Goal: Information Seeking & Learning: Learn about a topic

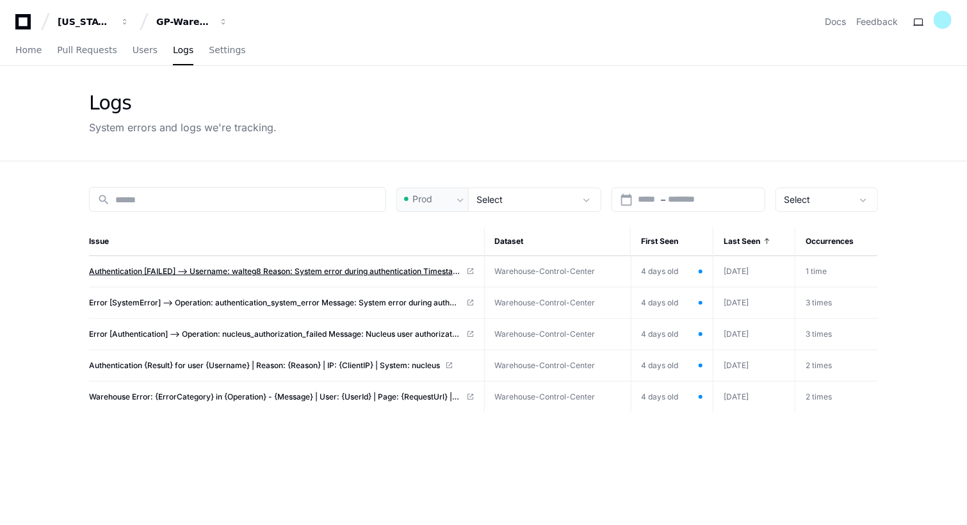
click at [187, 273] on span "Authentication [FAILED] --> Username: walteg8 Reason: System error during authe…" at bounding box center [275, 271] width 372 height 10
click at [31, 51] on span "Home" at bounding box center [28, 50] width 26 height 8
click at [207, 19] on div "GP-WarehouseControlCenterWCC)" at bounding box center [183, 21] width 55 height 13
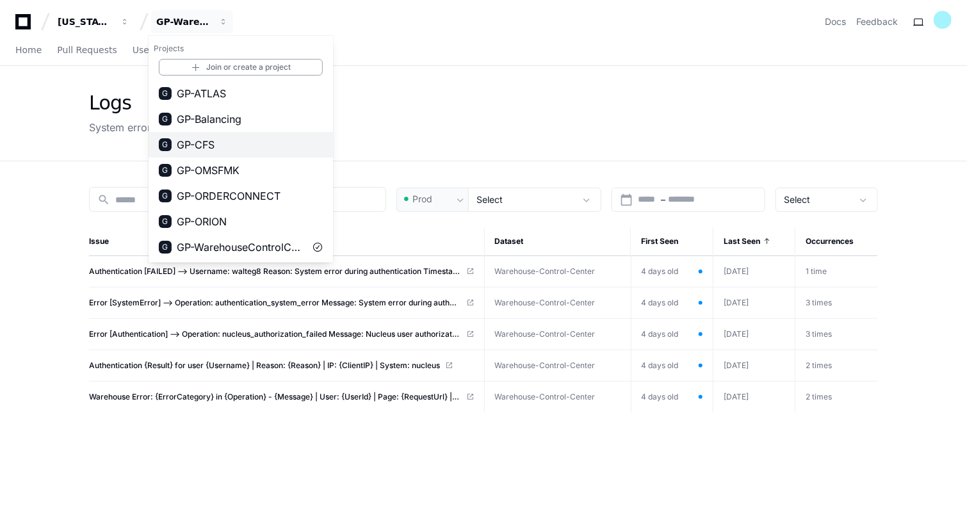
click at [216, 145] on button "G GP-CFS" at bounding box center [241, 145] width 184 height 26
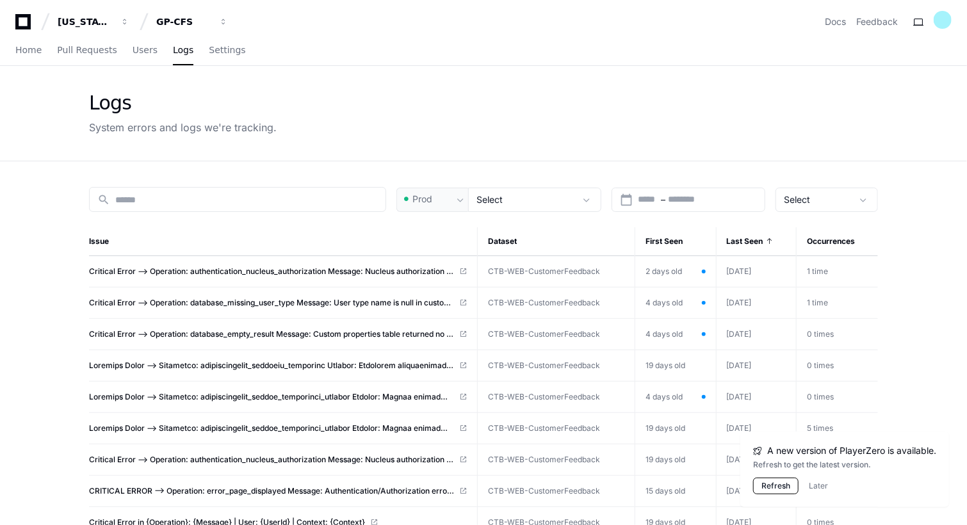
click at [759, 481] on button "Refresh" at bounding box center [775, 486] width 45 height 17
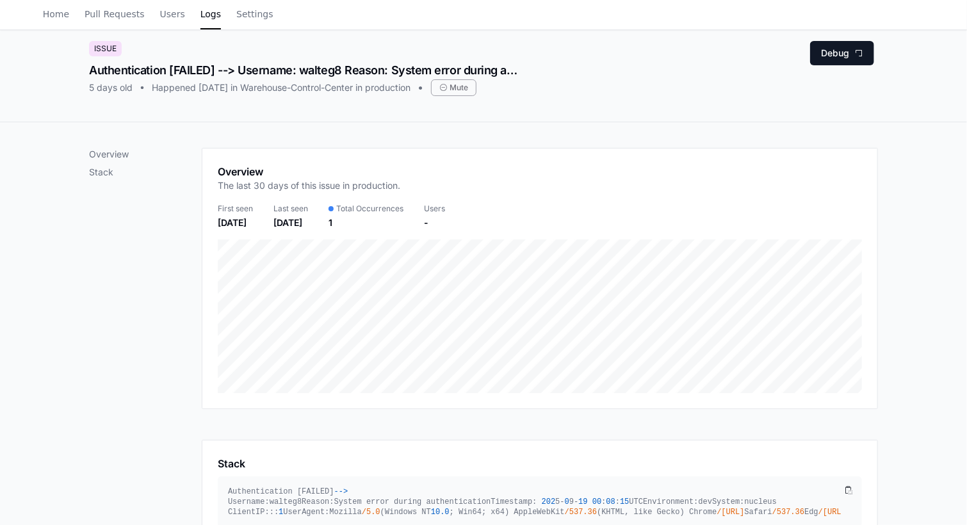
scroll to position [31, 0]
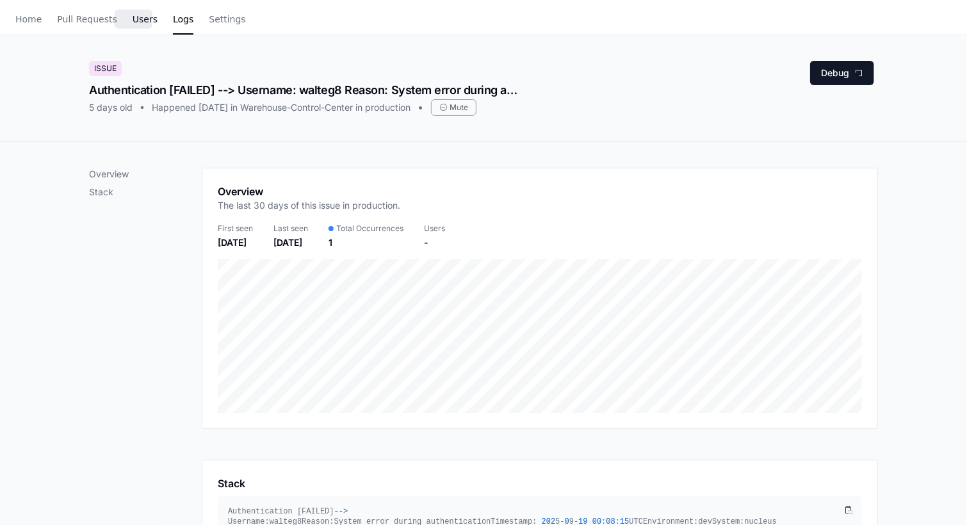
click at [142, 17] on span "Users" at bounding box center [145, 19] width 25 height 8
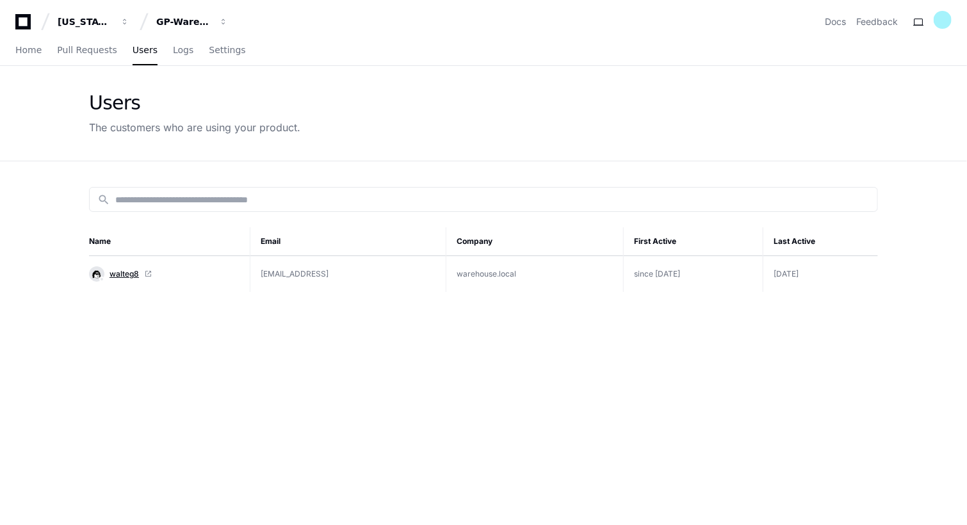
click at [123, 269] on span "walteg8" at bounding box center [124, 274] width 29 height 10
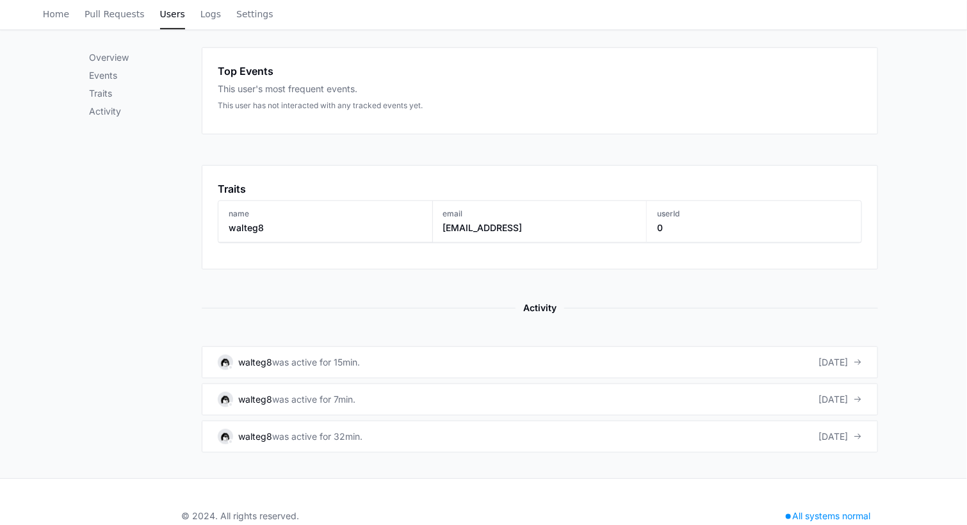
scroll to position [434, 0]
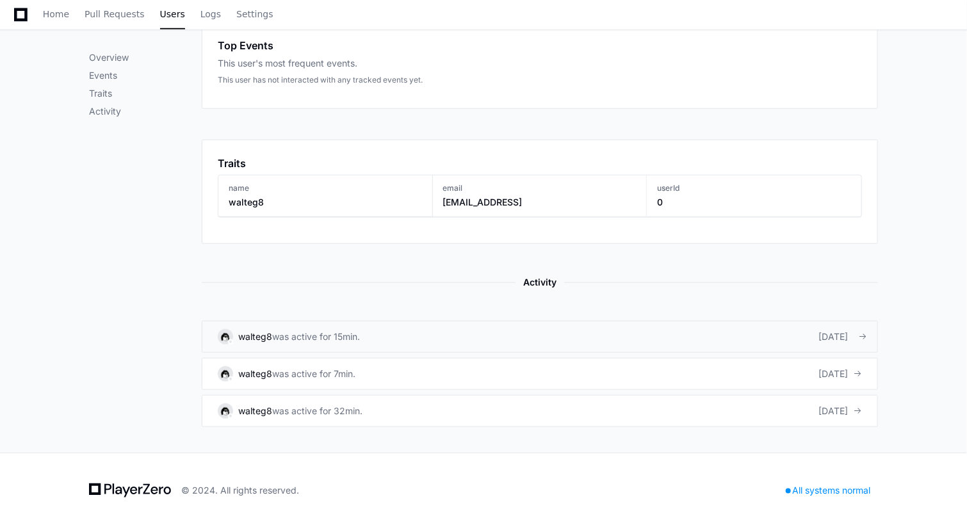
click at [479, 333] on link "walteg8 was active for 15min. 5 days ago" at bounding box center [540, 337] width 676 height 32
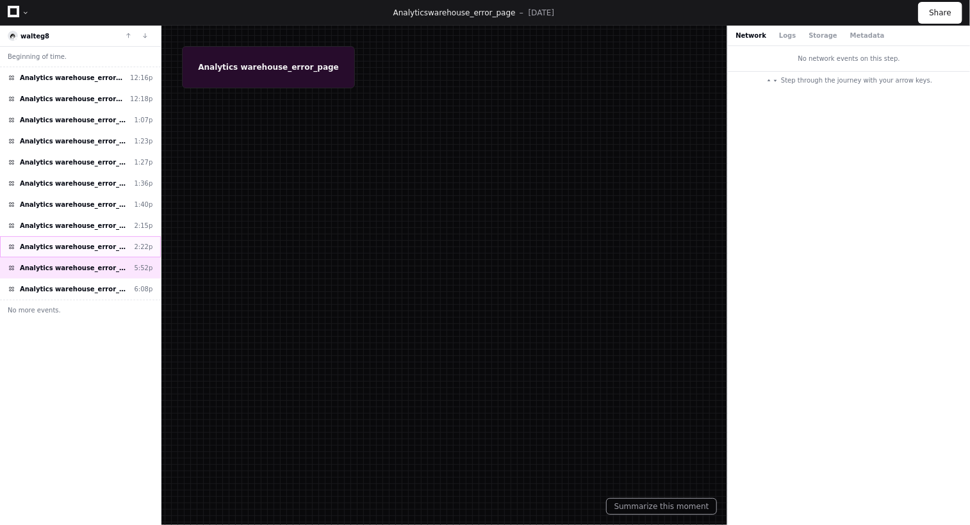
click at [92, 244] on span "Analytics warehouse_error_page" at bounding box center [75, 247] width 110 height 10
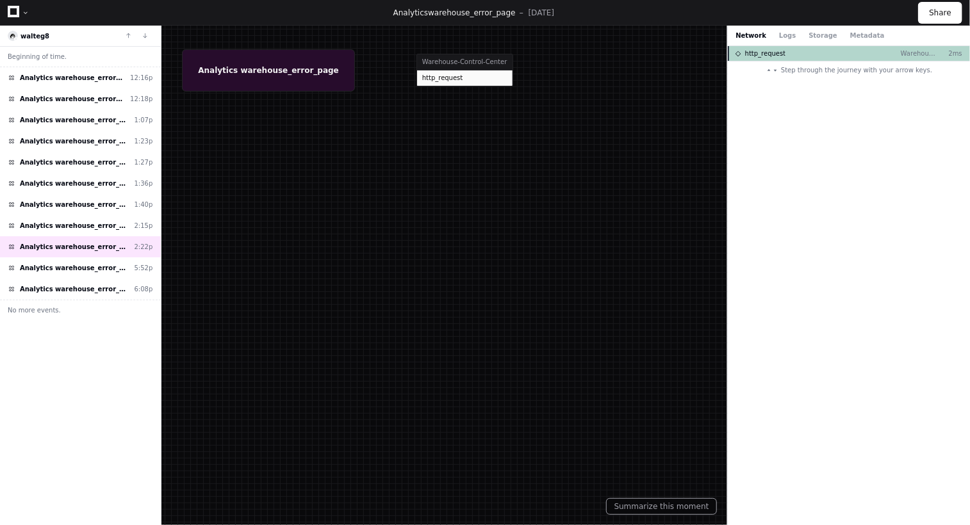
click at [756, 53] on span "http_request" at bounding box center [765, 54] width 41 height 10
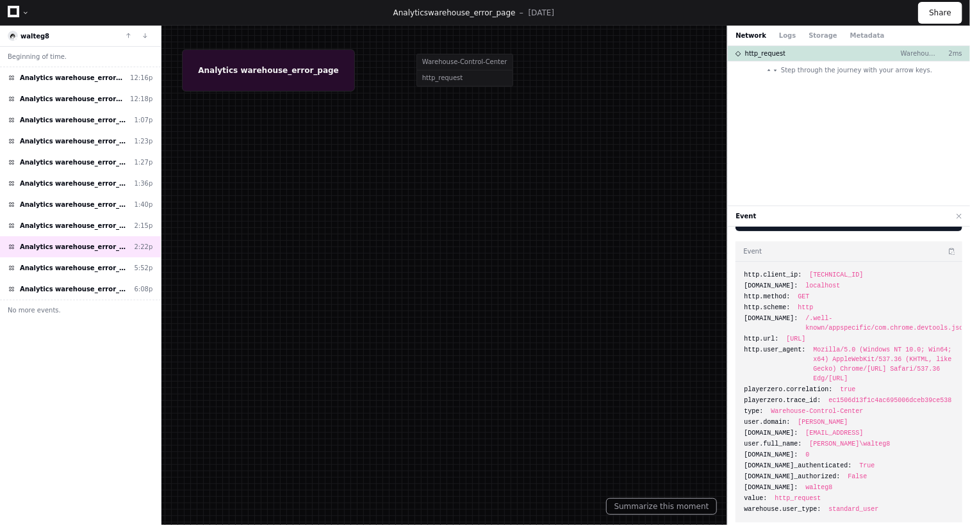
scroll to position [86, 0]
click at [780, 35] on button "Logs" at bounding box center [787, 36] width 17 height 10
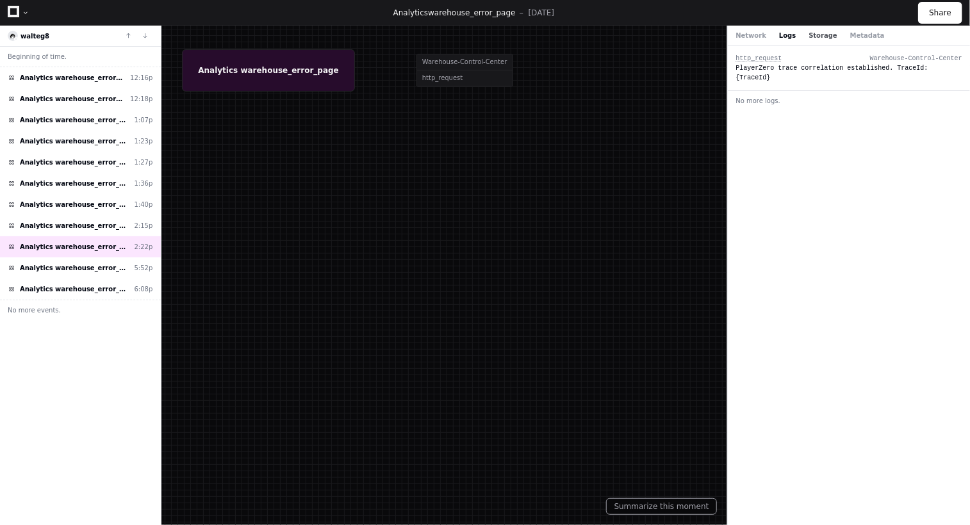
click at [819, 33] on button "Storage" at bounding box center [822, 36] width 28 height 10
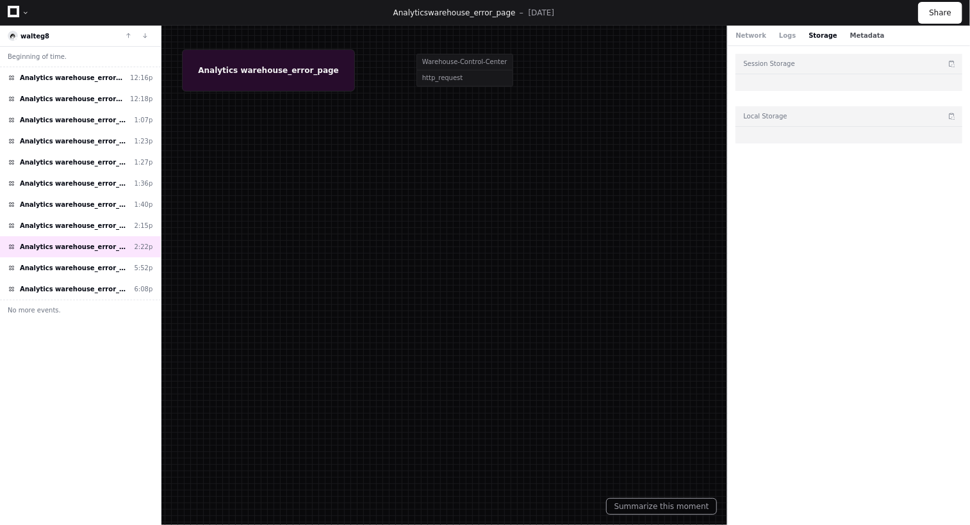
click at [859, 37] on button "Metadata" at bounding box center [867, 36] width 35 height 10
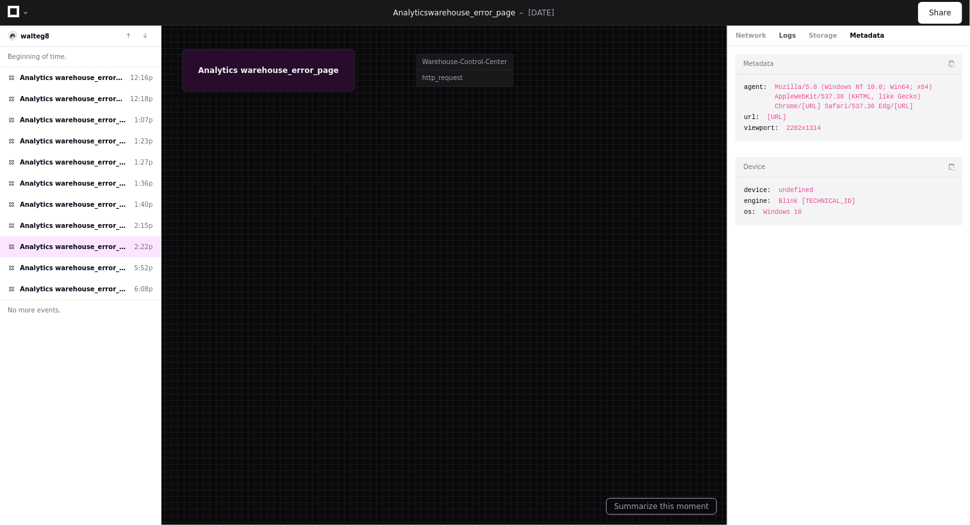
click at [784, 38] on button "Logs" at bounding box center [787, 36] width 17 height 10
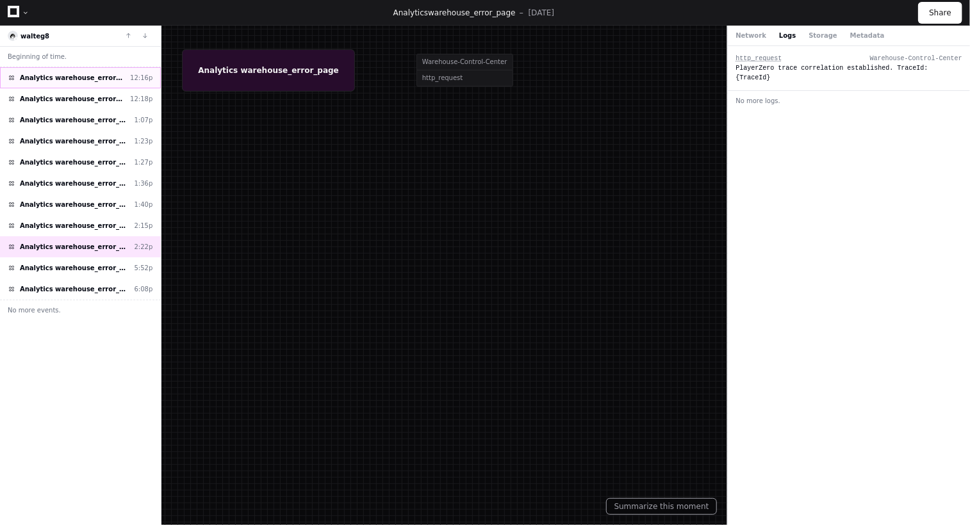
click at [99, 74] on span "Analytics warehouse_error_page" at bounding box center [72, 78] width 105 height 10
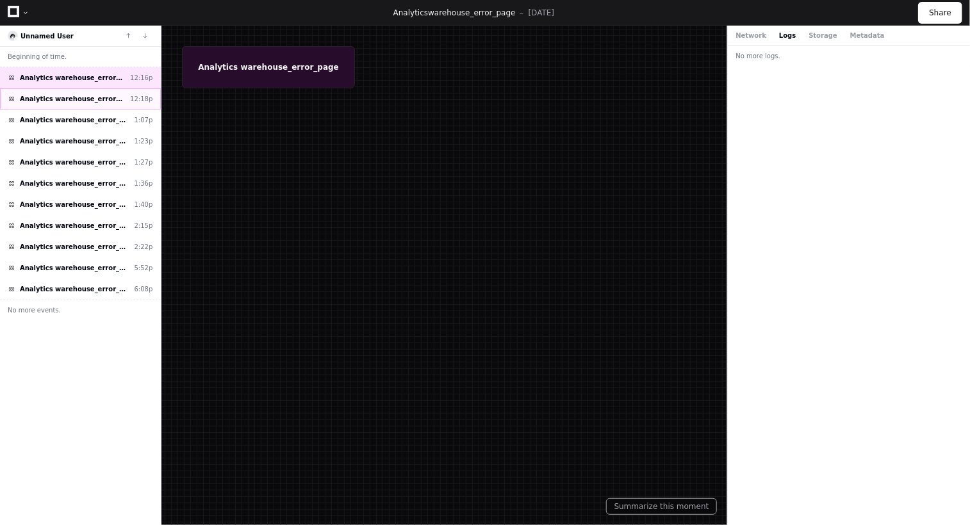
click at [91, 99] on span "Analytics warehouse_error_page" at bounding box center [72, 99] width 105 height 10
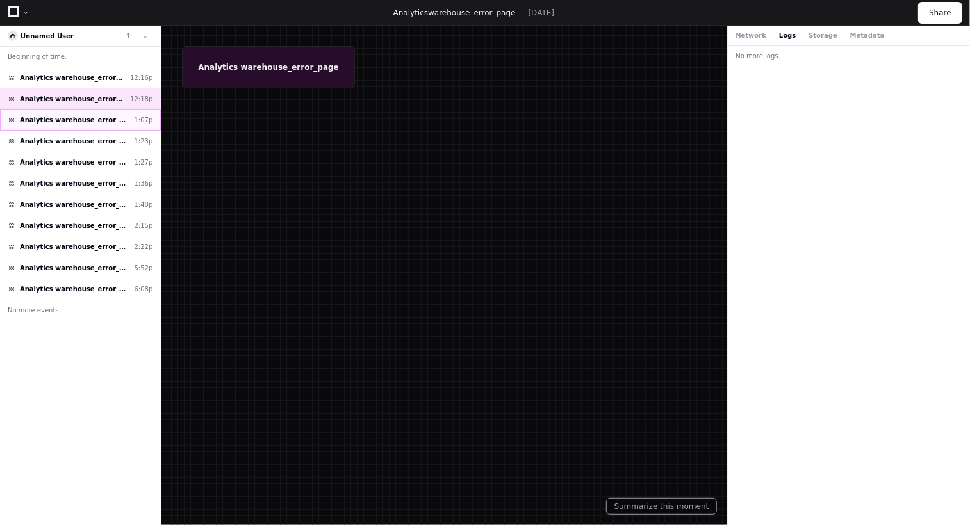
click at [92, 117] on span "Analytics warehouse_error_page" at bounding box center [75, 120] width 110 height 10
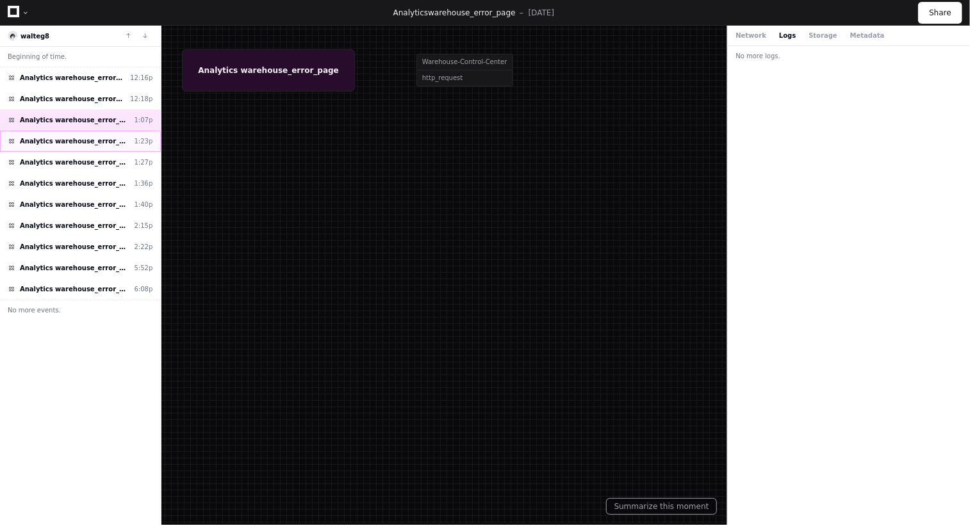
click at [93, 133] on div "Analytics warehouse_error_page 1:23p" at bounding box center [80, 141] width 161 height 21
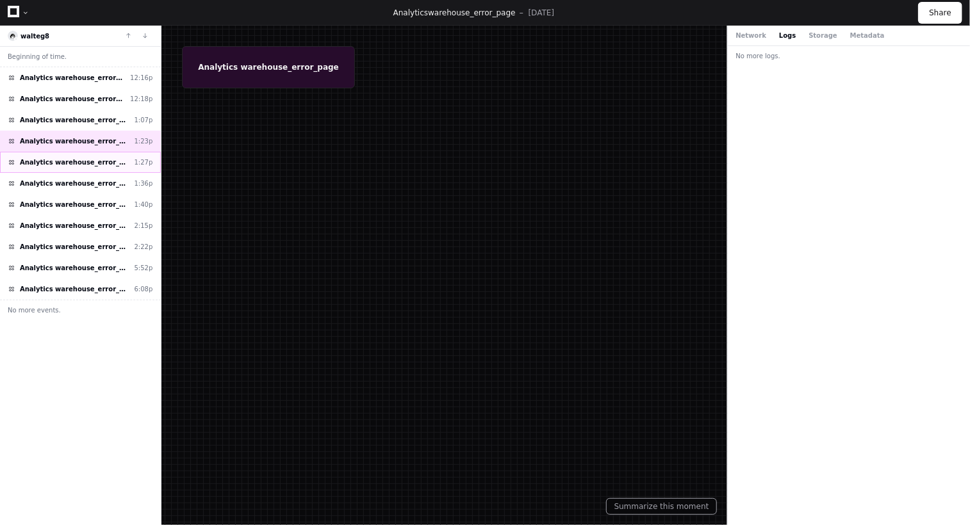
click at [92, 158] on span "Analytics warehouse_error_page" at bounding box center [75, 163] width 110 height 10
click at [102, 186] on span "Analytics warehouse_error_page" at bounding box center [75, 184] width 110 height 10
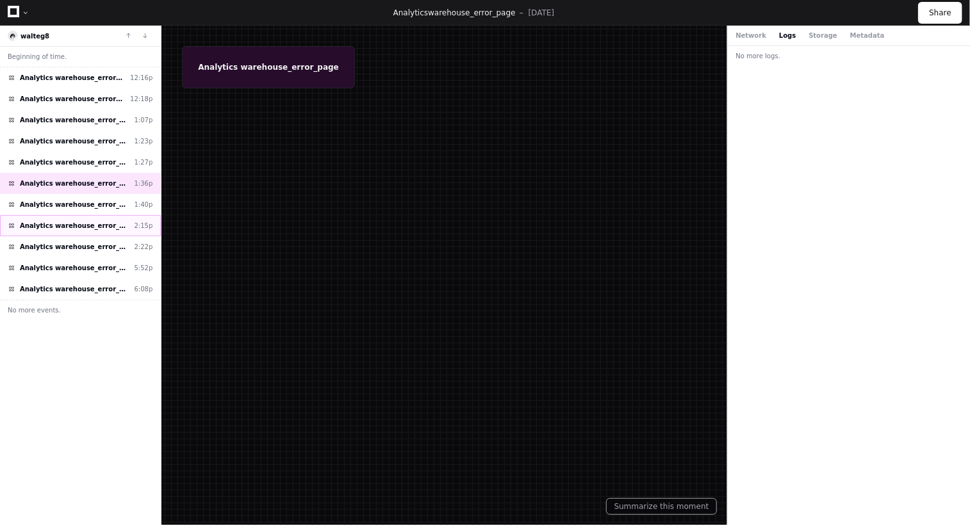
click at [100, 215] on div "Analytics warehouse_error_page 2:15p" at bounding box center [80, 225] width 161 height 21
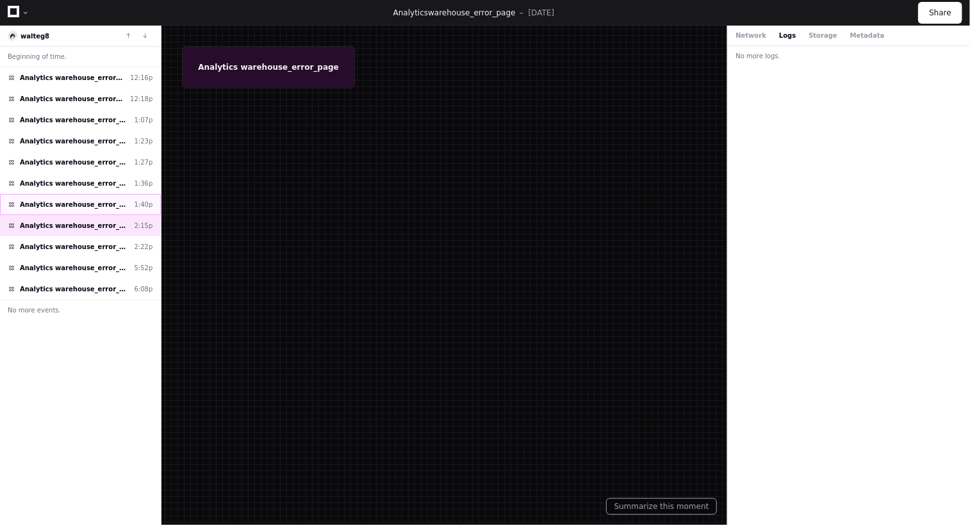
click at [104, 204] on span "Analytics warehouse_error_page" at bounding box center [75, 205] width 110 height 10
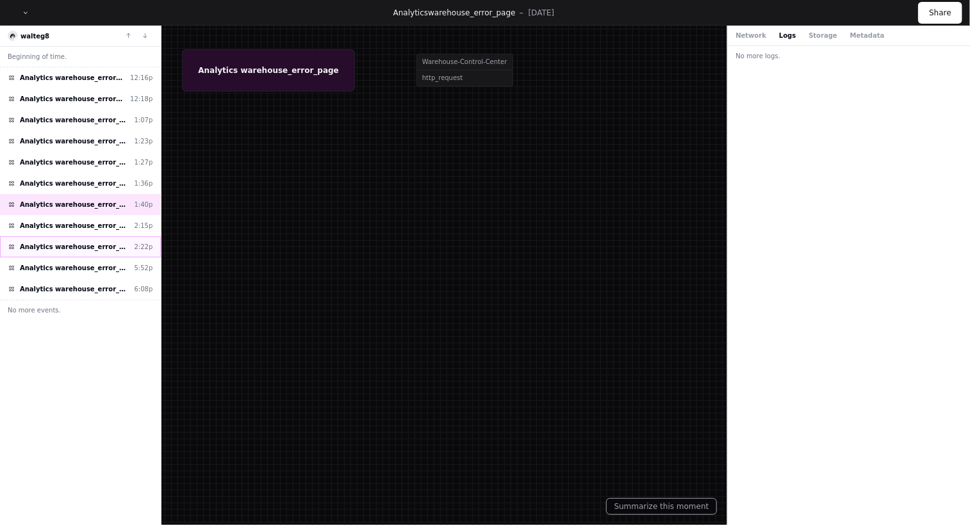
click at [98, 243] on span "Analytics warehouse_error_page" at bounding box center [75, 247] width 110 height 10
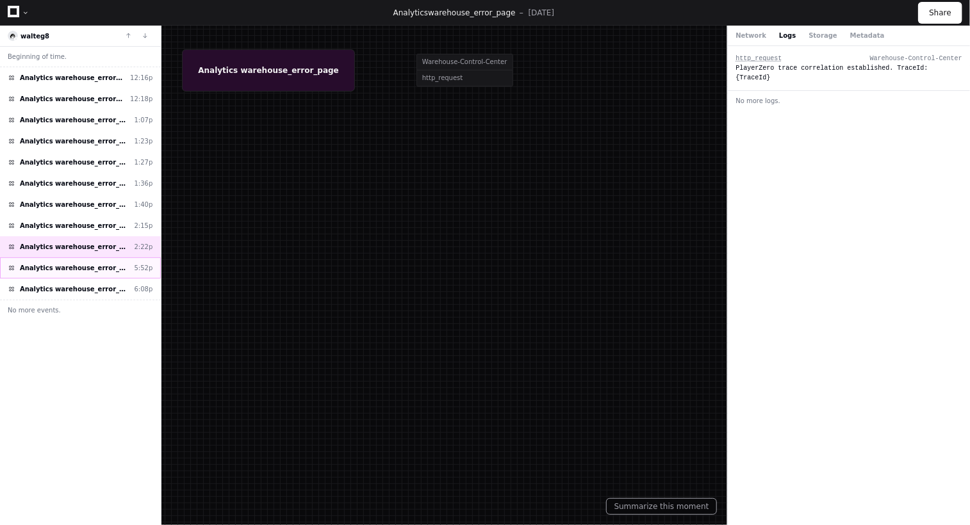
click at [97, 268] on span "Analytics warehouse_error_page" at bounding box center [75, 268] width 110 height 10
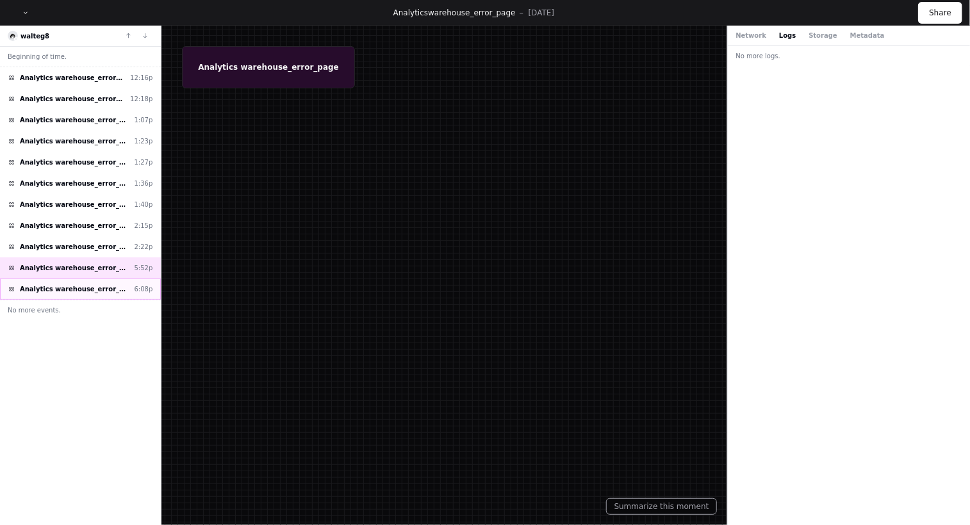
click at [95, 286] on span "Analytics warehouse_error_page" at bounding box center [75, 289] width 110 height 10
click at [100, 248] on span "Analytics warehouse_error_page" at bounding box center [75, 247] width 110 height 10
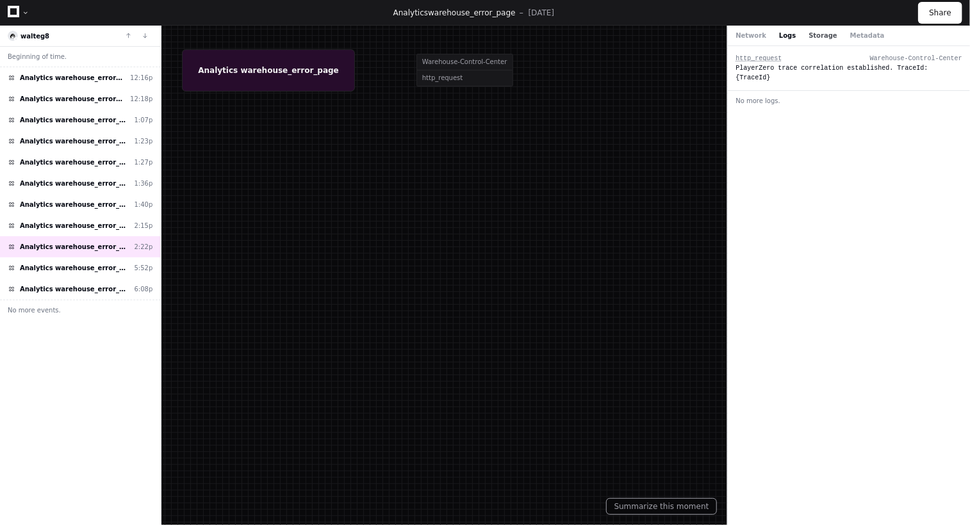
click at [810, 39] on button "Storage" at bounding box center [822, 36] width 28 height 10
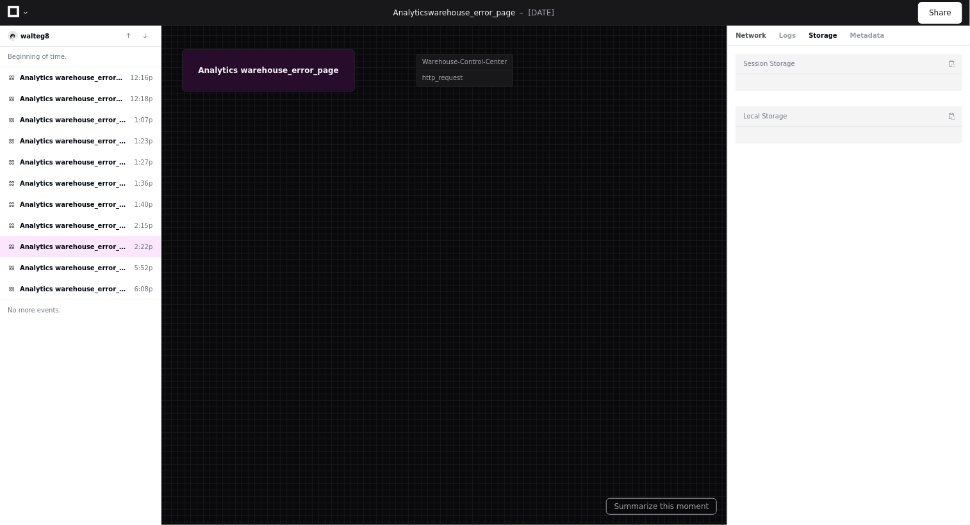
click at [753, 38] on button "Network" at bounding box center [750, 36] width 31 height 10
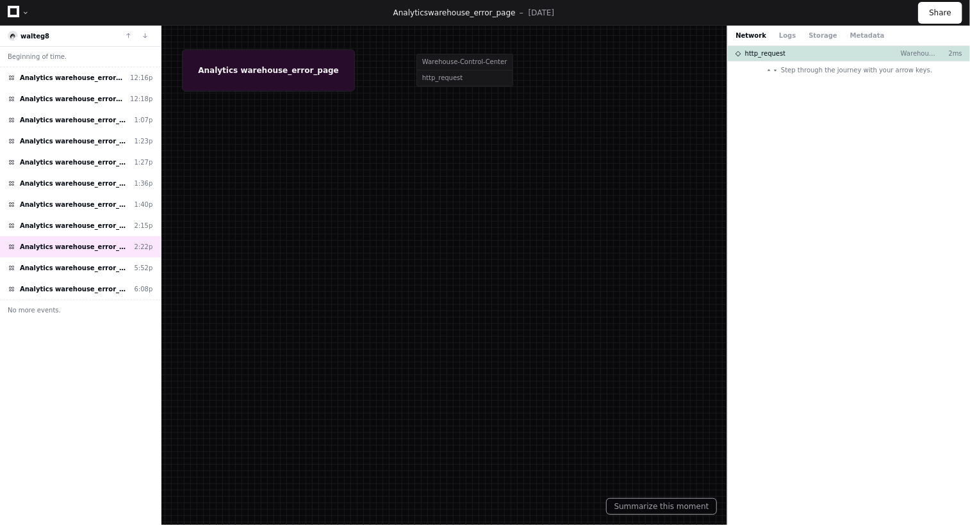
click at [778, 67] on span at bounding box center [775, 70] width 6 height 6
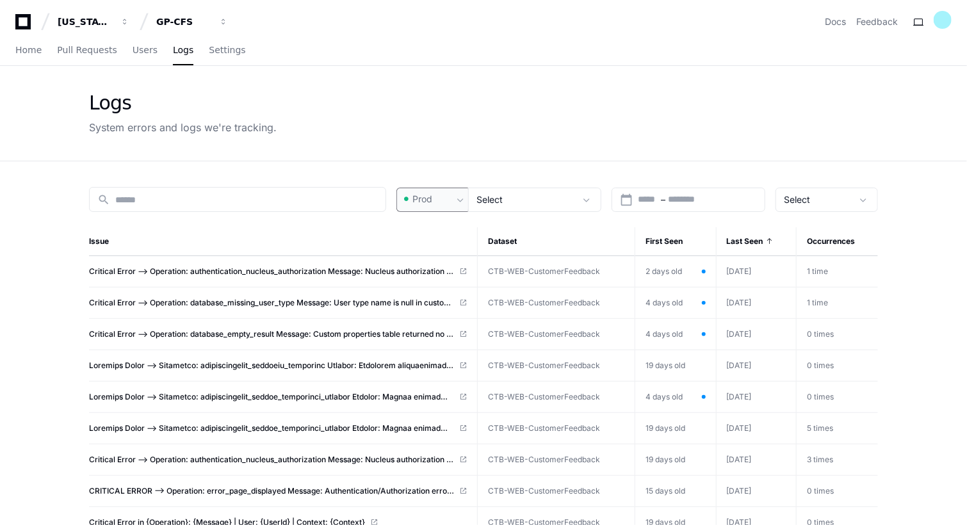
click at [435, 197] on div "Prod" at bounding box center [427, 199] width 51 height 13
click at [500, 146] on div at bounding box center [483, 262] width 967 height 525
click at [215, 48] on span "Settings" at bounding box center [227, 50] width 37 height 8
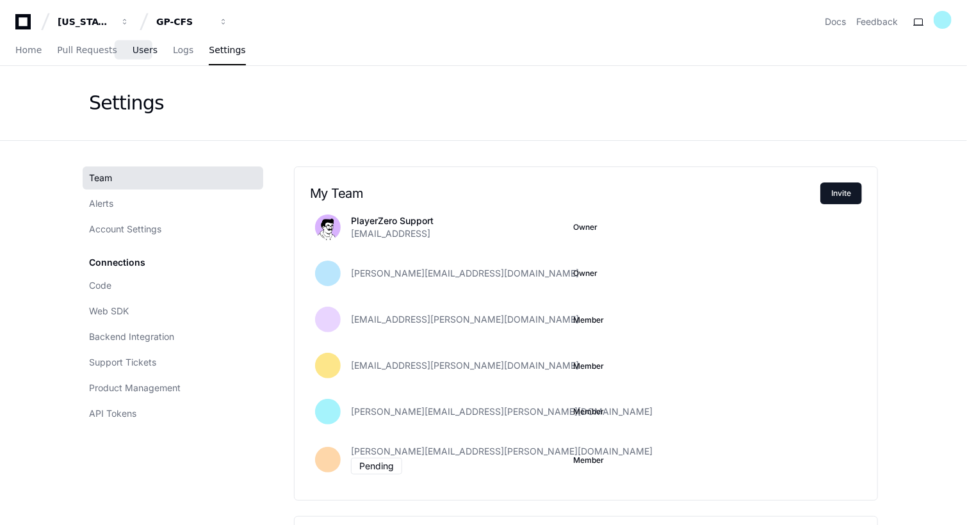
click at [133, 46] on span "Users" at bounding box center [145, 50] width 25 height 8
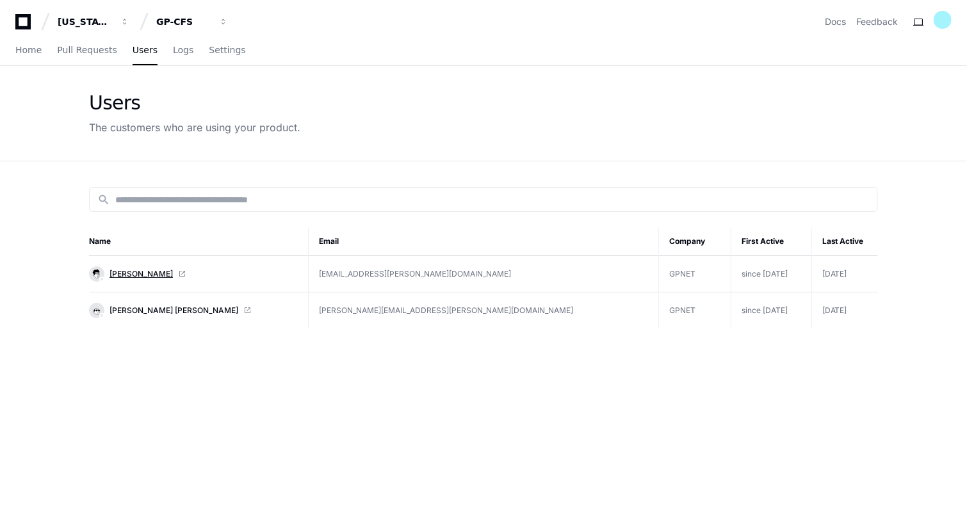
click at [173, 274] on span "[PERSON_NAME]" at bounding box center [141, 274] width 63 height 10
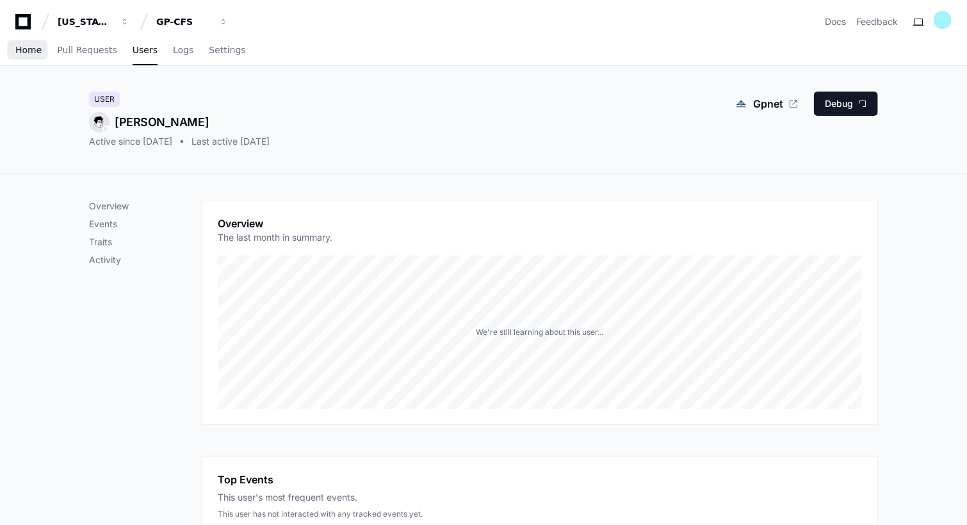
click at [29, 51] on span "Home" at bounding box center [28, 50] width 26 height 8
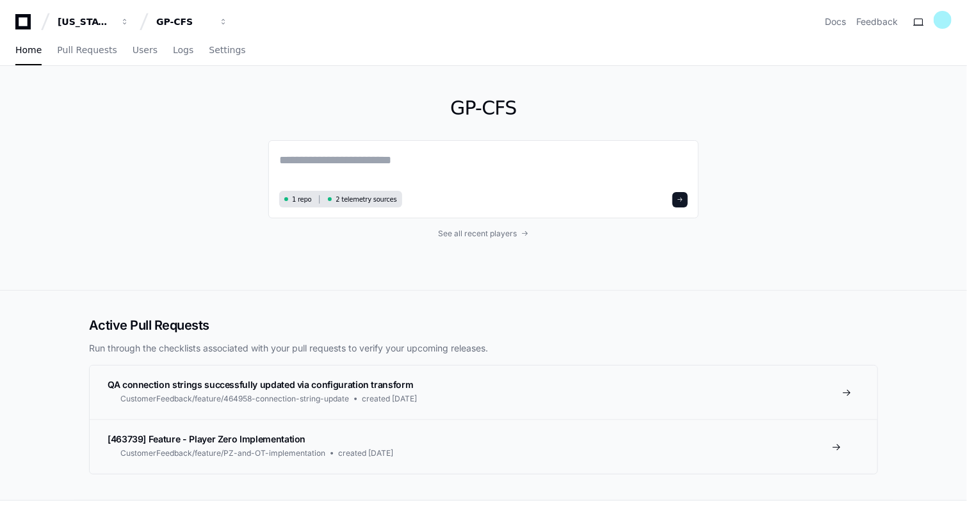
click at [272, 384] on span "QA connection strings successfully updated via configuration transform" at bounding box center [261, 384] width 306 height 11
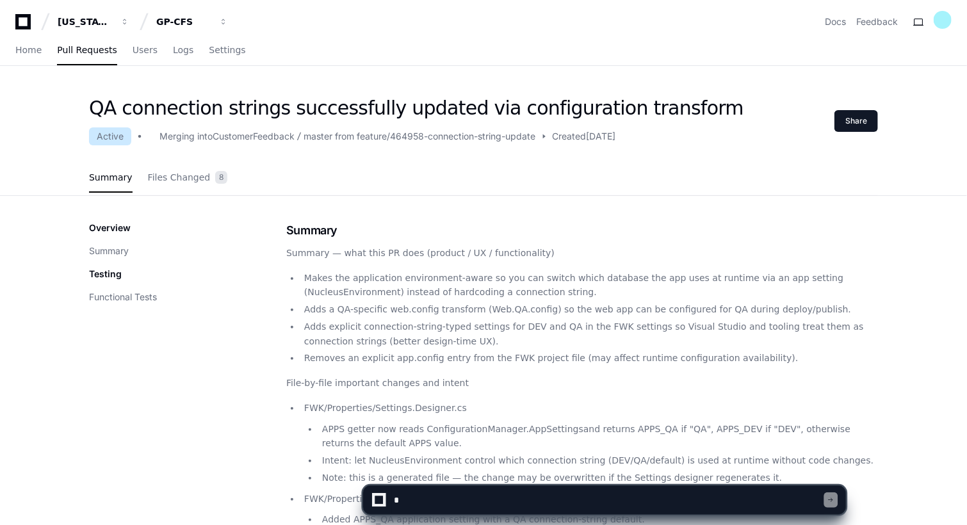
click at [566, 377] on p "File-by-file important changes and intent" at bounding box center [582, 383] width 592 height 15
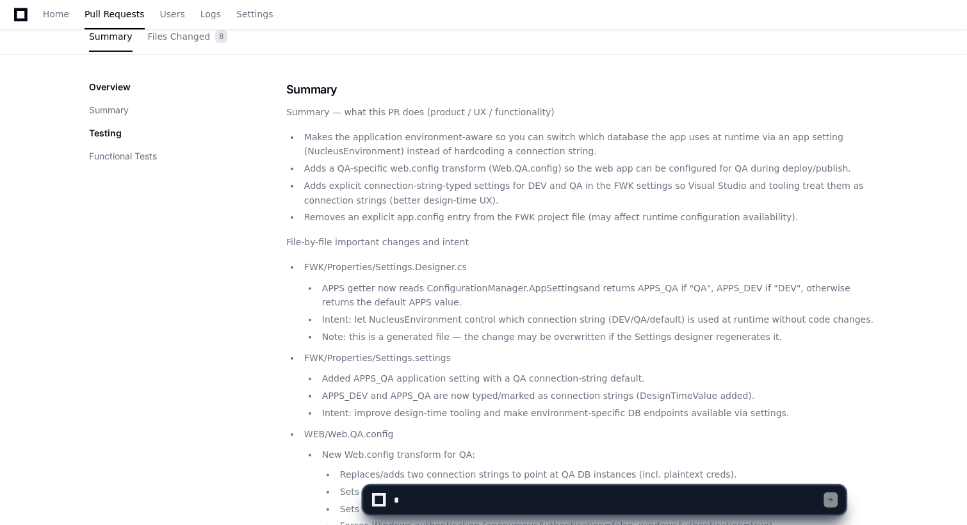
scroll to position [143, 0]
click at [361, 422] on ul "FWK/Properties/Settings.Designer.cs APPS getter now reads ConfigurationManager.…" at bounding box center [582, 477] width 592 height 441
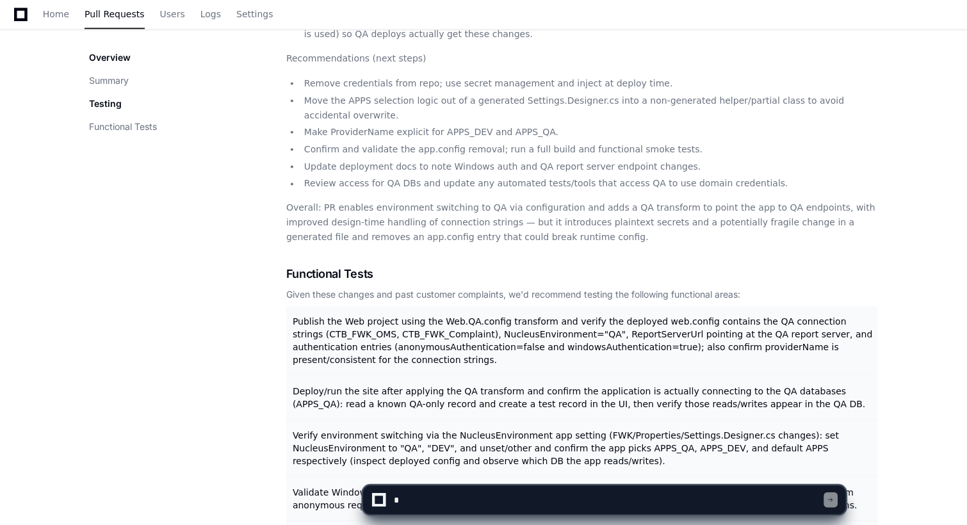
scroll to position [1235, 0]
